Goal: Check status: Check status

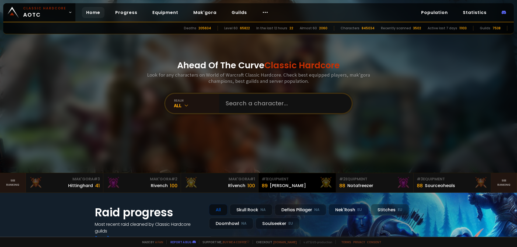
click at [285, 180] on div "# 1 Equipment" at bounding box center [297, 180] width 71 height 6
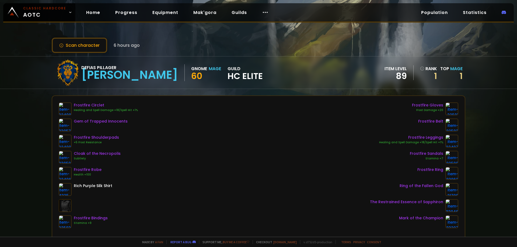
click at [35, 107] on div "Scan character 6 hours ago Defias Pillager Eliana Gnome Mage 60 guild HC Elite …" at bounding box center [258, 118] width 517 height 237
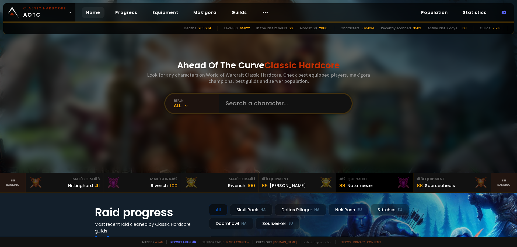
click at [354, 178] on div "# 2 Equipment" at bounding box center [374, 180] width 71 height 6
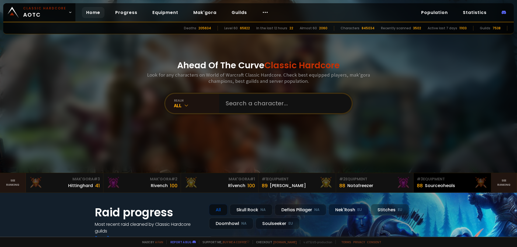
click at [436, 177] on div "# 3 Equipment" at bounding box center [452, 180] width 71 height 6
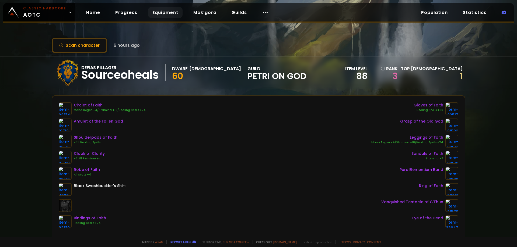
click at [170, 13] on link "Equipment" at bounding box center [165, 12] width 34 height 11
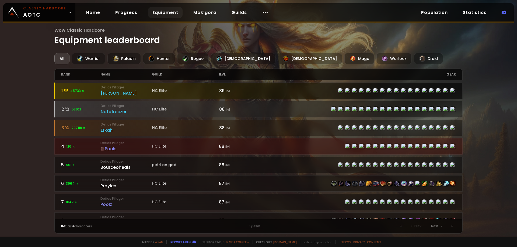
click at [109, 86] on small "Defias Pillager" at bounding box center [126, 87] width 51 height 5
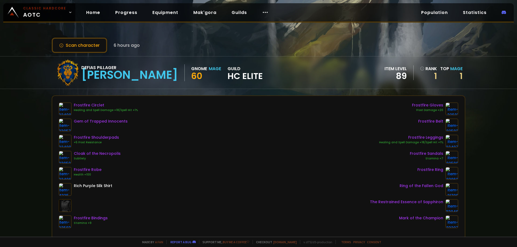
click at [75, 35] on div "Scan character 6 hours ago Defias Pillager Eliana Gnome Mage 60 guild HC Elite …" at bounding box center [258, 118] width 517 height 237
click at [71, 44] on button "Scan character" at bounding box center [79, 45] width 55 height 15
